Goal: Task Accomplishment & Management: Manage account settings

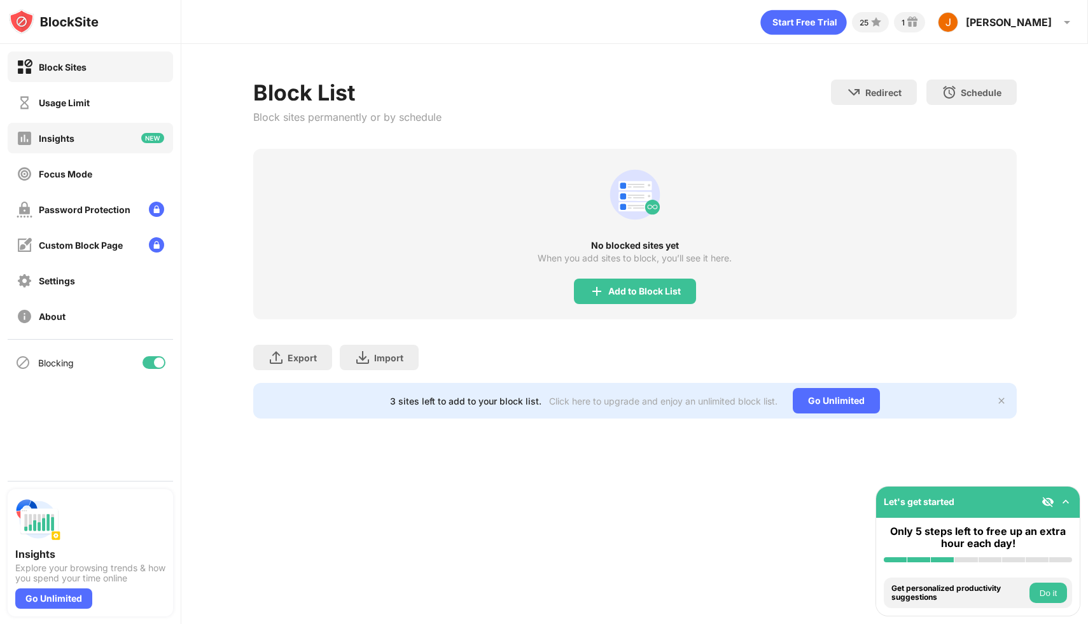
click at [94, 144] on div "Insights" at bounding box center [90, 138] width 165 height 31
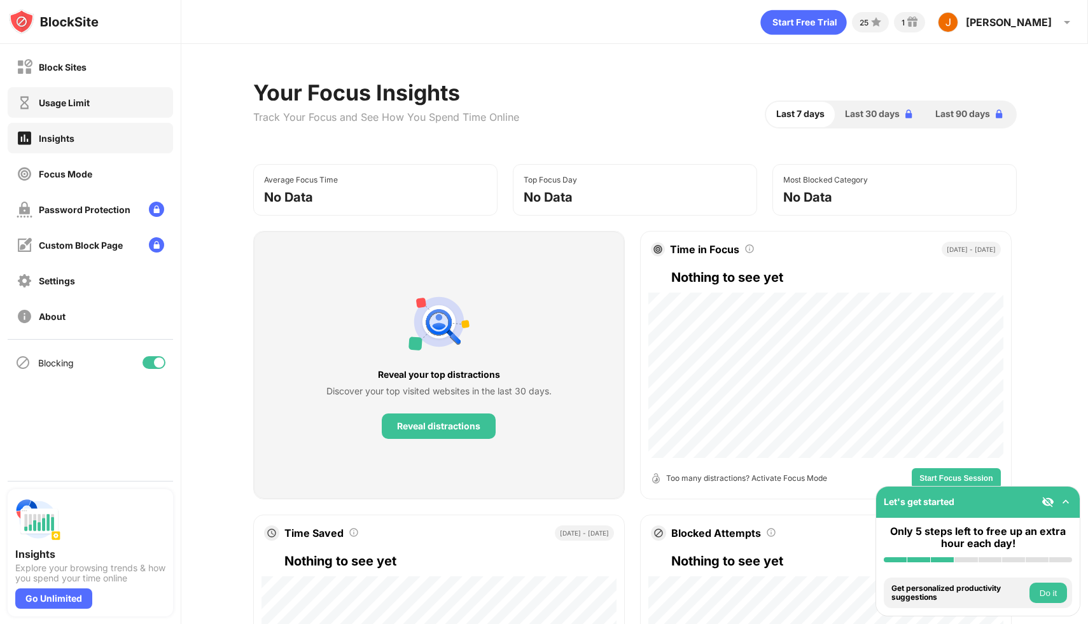
click at [102, 110] on div "Usage Limit" at bounding box center [90, 102] width 165 height 31
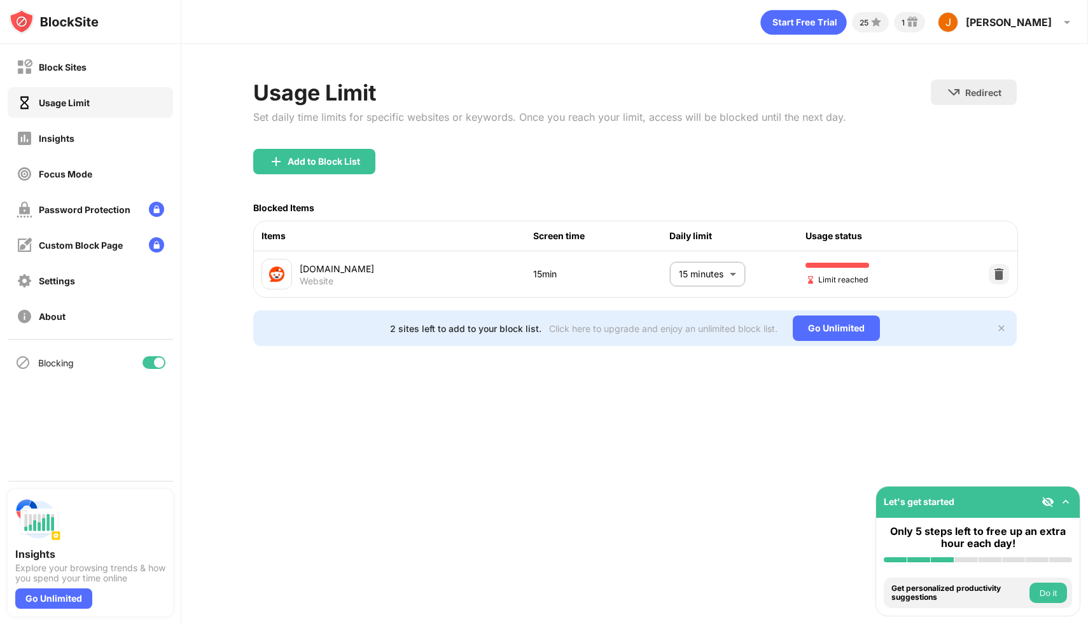
click at [706, 278] on body "Block Sites Usage Limit Insights Focus Mode Password Protection Custom Block Pa…" at bounding box center [544, 312] width 1088 height 624
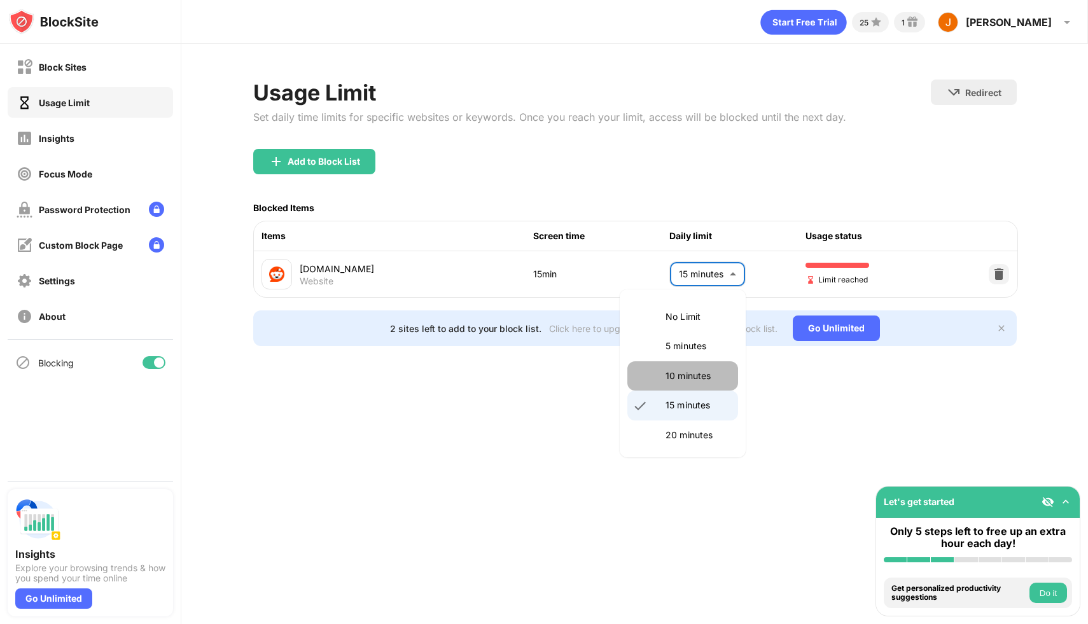
click at [699, 369] on p "10 minutes" at bounding box center [698, 376] width 65 height 14
type input "**"
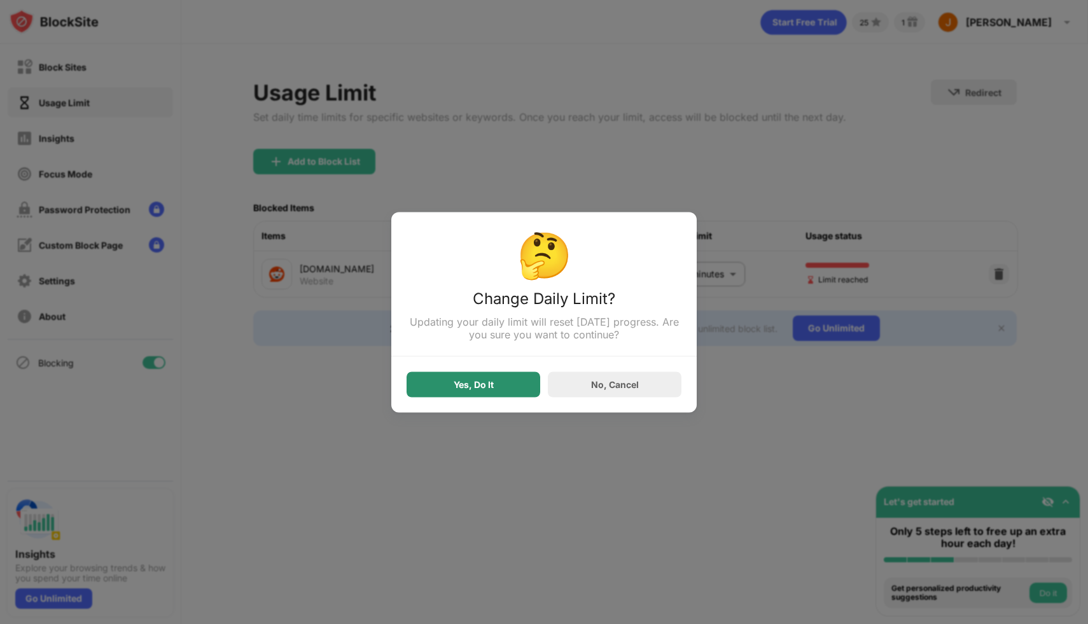
click at [509, 387] on div "Yes, Do It" at bounding box center [474, 384] width 134 height 25
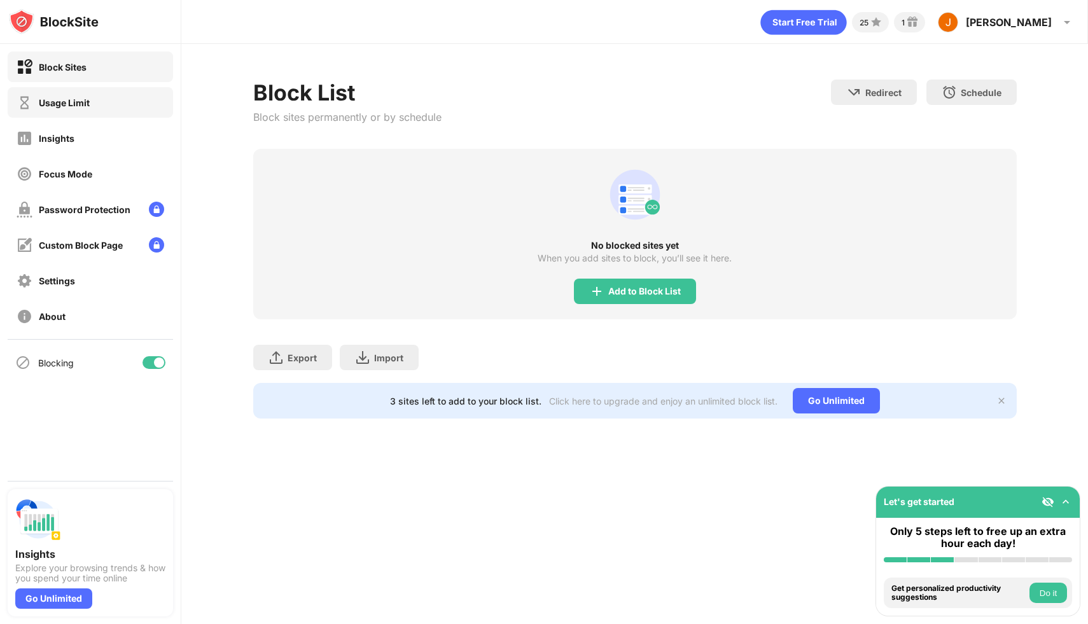
click at [80, 95] on div "Usage Limit" at bounding box center [53, 103] width 73 height 16
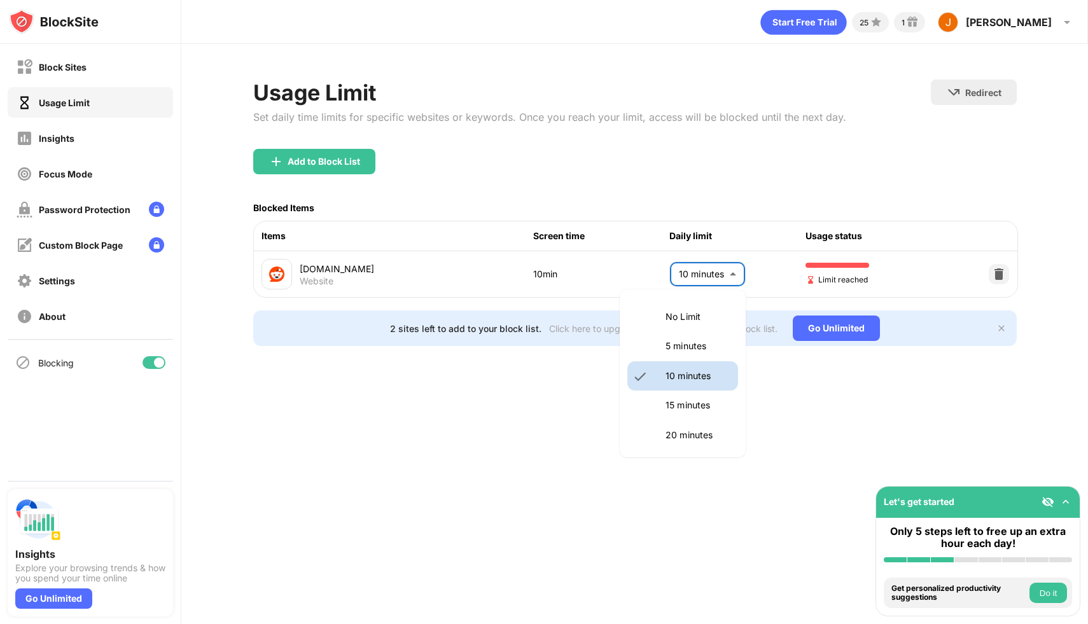
click at [741, 278] on body "Block Sites Usage Limit Insights Focus Mode Password Protection Custom Block Pa…" at bounding box center [544, 312] width 1088 height 624
click at [708, 403] on p "15 minutes" at bounding box center [698, 405] width 65 height 14
type input "**"
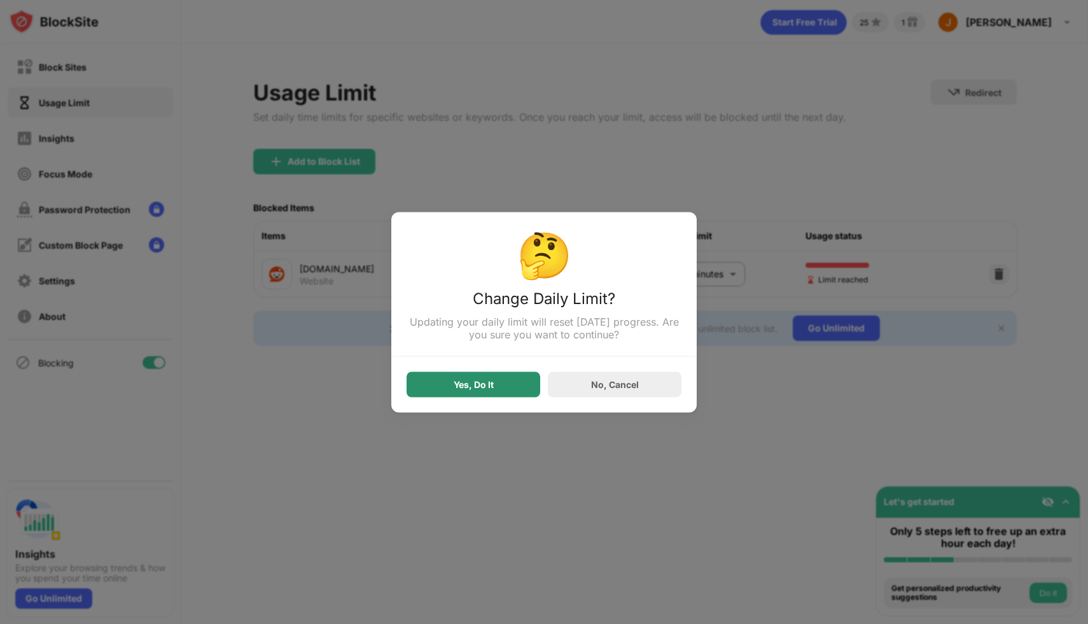
click at [484, 380] on div "Yes, Do It" at bounding box center [474, 384] width 134 height 25
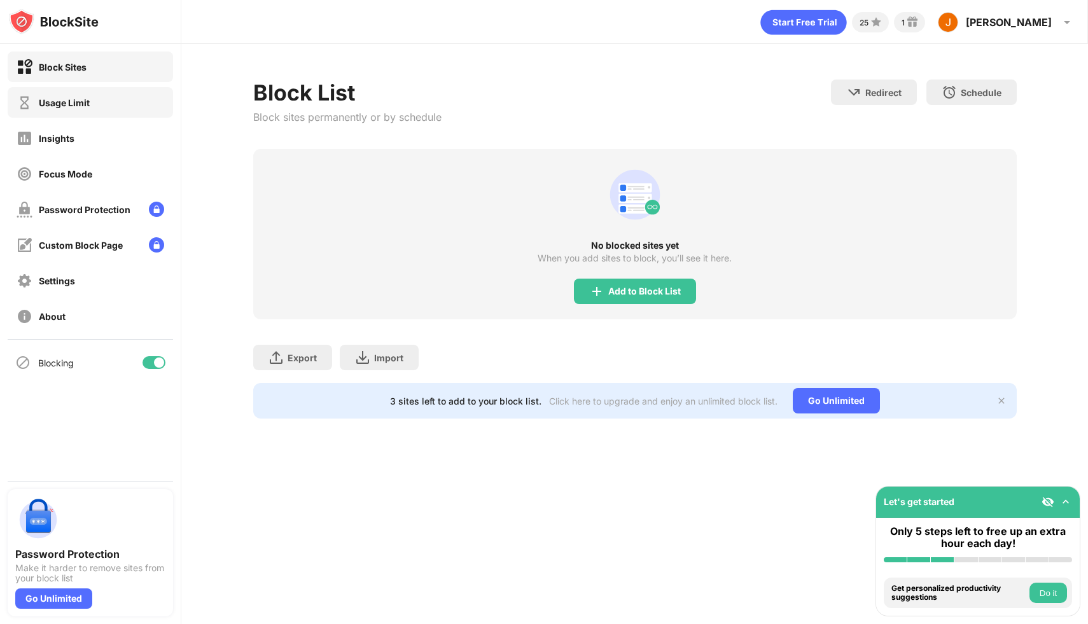
click at [127, 104] on div "Usage Limit" at bounding box center [90, 102] width 165 height 31
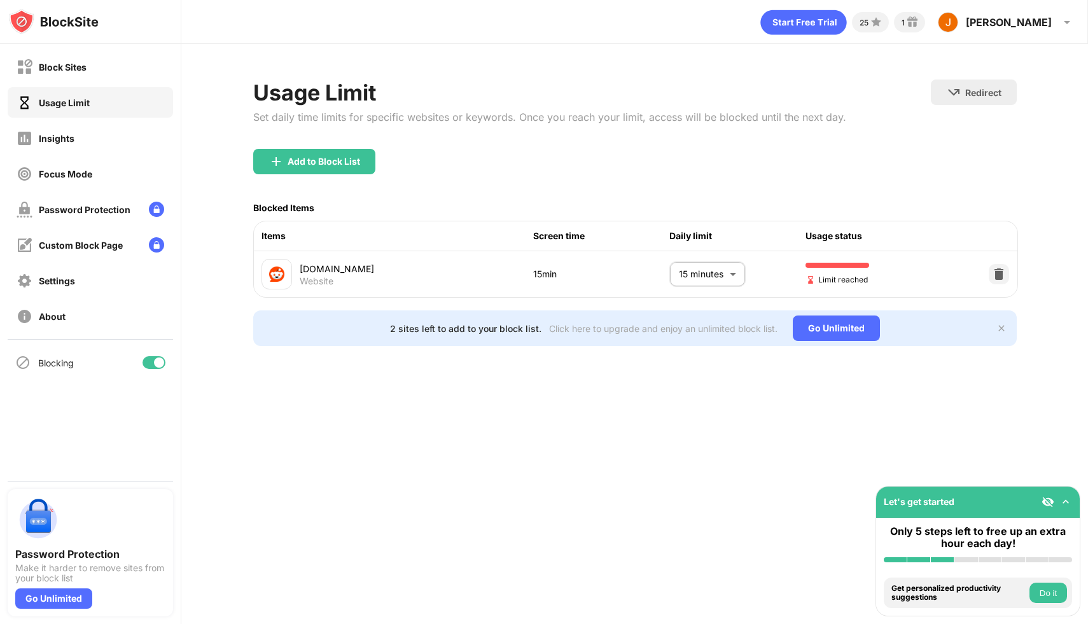
click at [682, 271] on body "Block Sites Usage Limit Insights Focus Mode Password Protection Custom Block Pa…" at bounding box center [544, 312] width 1088 height 624
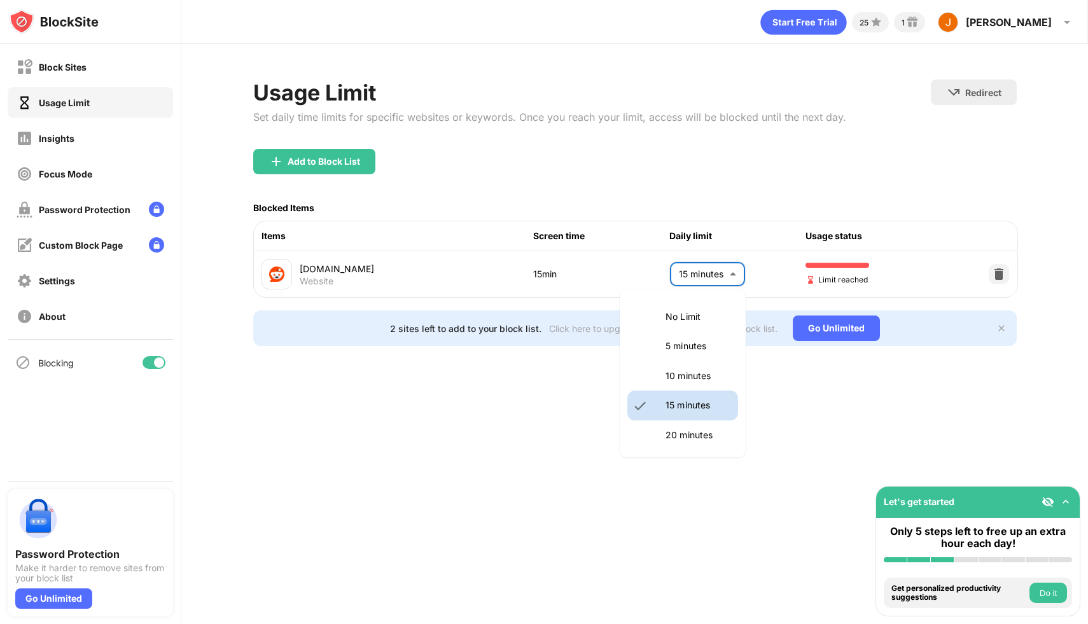
click at [696, 382] on p "10 minutes" at bounding box center [698, 376] width 65 height 14
type input "**"
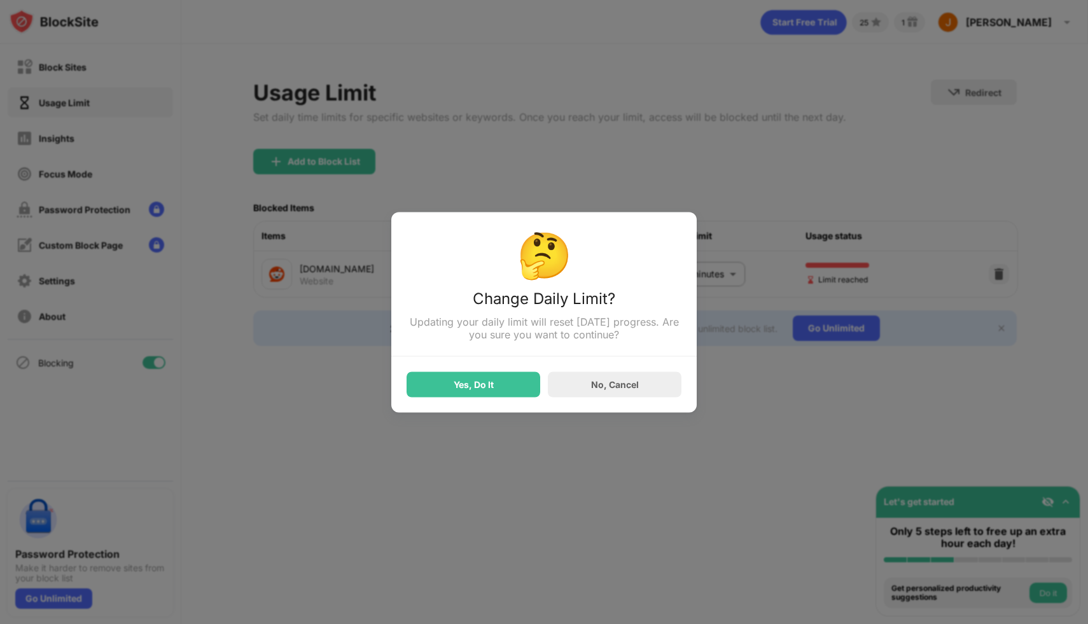
click at [484, 381] on div "Yes, Do It" at bounding box center [474, 384] width 40 height 10
